Goal: Task Accomplishment & Management: Complete application form

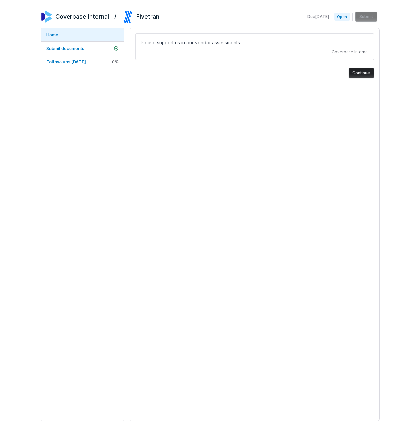
click at [362, 70] on button "Continue" at bounding box center [362, 73] width 26 height 10
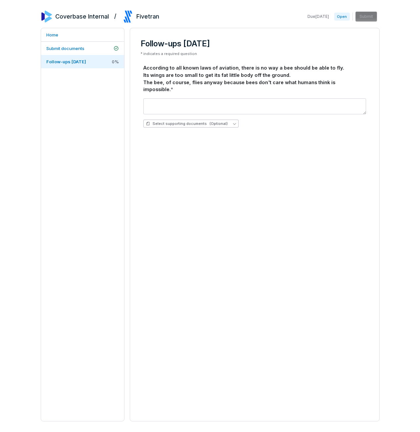
click at [225, 120] on button "Select supporting documents (Optional)" at bounding box center [190, 124] width 95 height 8
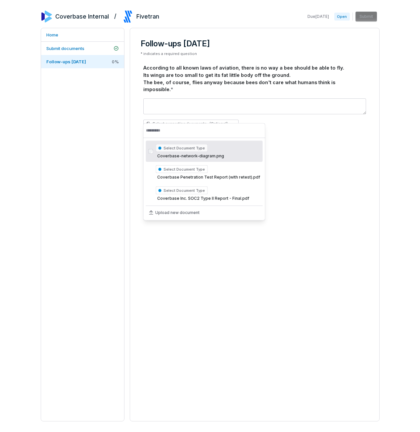
click at [226, 111] on div "Select supporting documents (Optional)" at bounding box center [254, 113] width 223 height 40
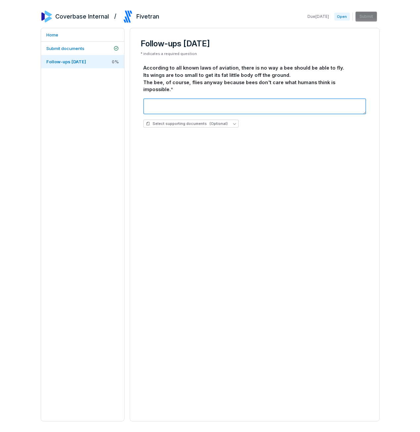
click at [242, 98] on textarea at bounding box center [254, 106] width 223 height 16
click at [223, 120] on button "Select supporting documents (Optional)" at bounding box center [190, 124] width 95 height 8
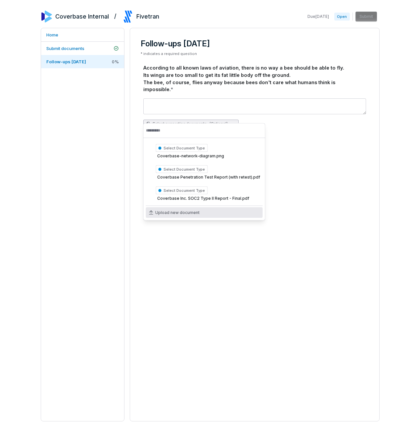
click at [229, 213] on div "Upload new document" at bounding box center [204, 212] width 117 height 11
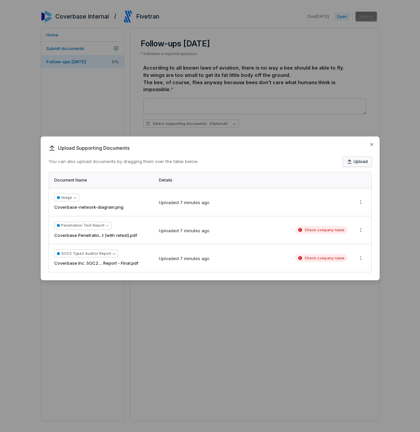
click at [363, 165] on button "Upload" at bounding box center [357, 162] width 29 height 10
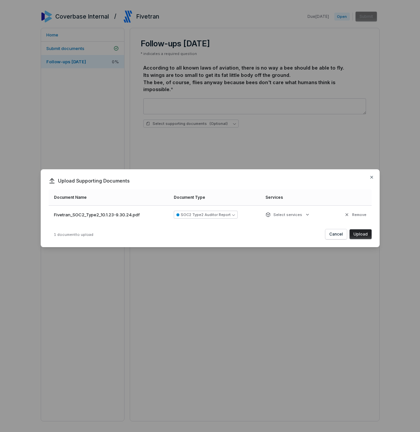
click at [363, 238] on button "Upload" at bounding box center [361, 234] width 22 height 10
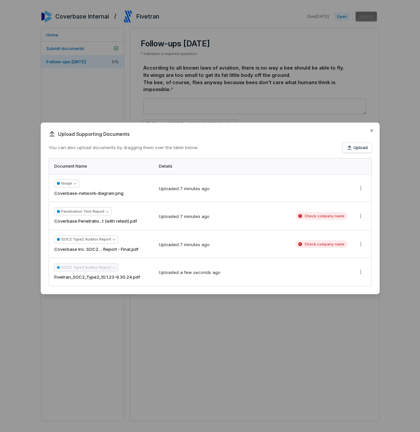
click at [359, 289] on div "Upload Supporting Documents You can also upload documents by dragging them over…" at bounding box center [210, 209] width 339 height 172
click at [362, 272] on div "Upload Supporting Documents You can also upload documents by dragging them over…" at bounding box center [210, 216] width 420 height 208
click at [340, 138] on div "Upload Supporting Documents You can also upload documents by dragging them over…" at bounding box center [210, 216] width 420 height 208
click at [369, 129] on icon "button" at bounding box center [371, 130] width 5 height 5
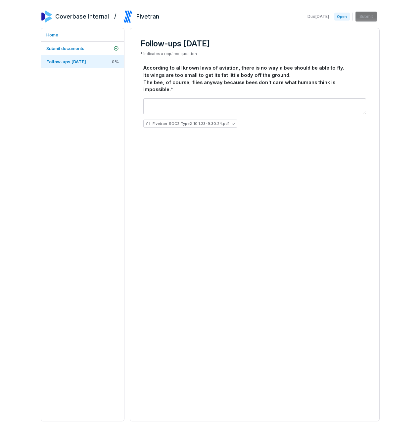
click at [343, 73] on div "According to all known laws of aviation, there is no way a bee should be able t…" at bounding box center [254, 78] width 223 height 29
click at [320, 98] on textarea at bounding box center [254, 106] width 223 height 16
type textarea "***"
click at [326, 67] on div "According to all known laws of aviation, there is no way a bee should be able t…" at bounding box center [254, 78] width 223 height 29
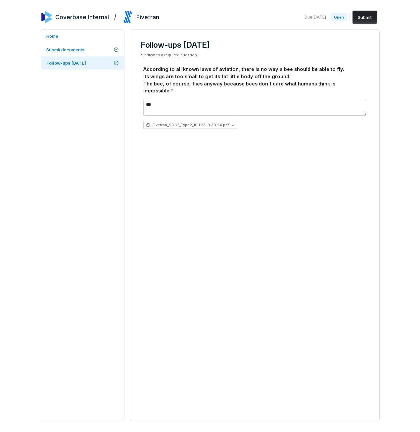
click at [359, 13] on button "Submit" at bounding box center [365, 17] width 25 height 13
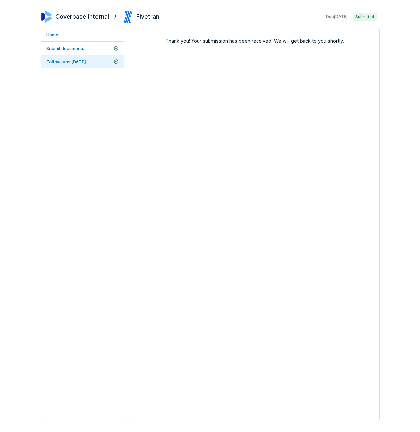
click at [387, 109] on div "Coverbase Internal / Fivetran Due [DATE] Submitted Home Submit documents Follow…" at bounding box center [210, 216] width 420 height 432
